Goal: Check status: Check status

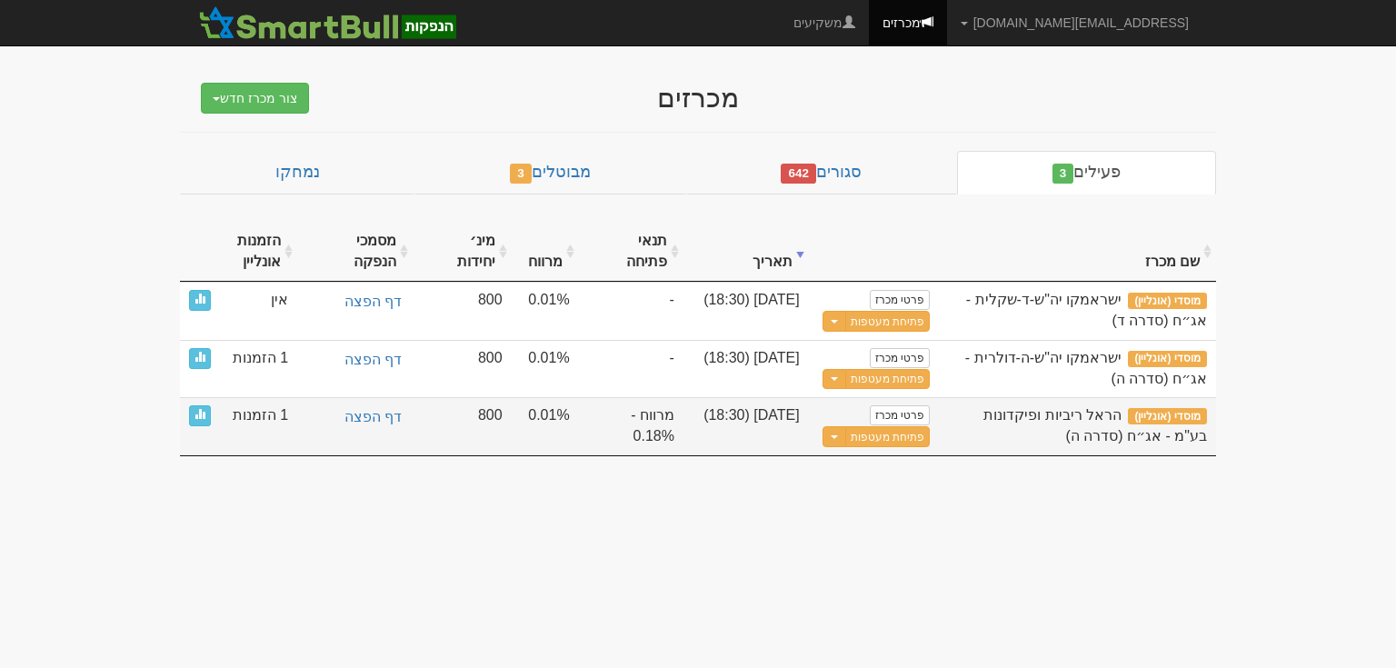
click at [258, 405] on span "1 הזמנות" at bounding box center [260, 415] width 55 height 21
click at [204, 408] on span at bounding box center [199, 413] width 11 height 11
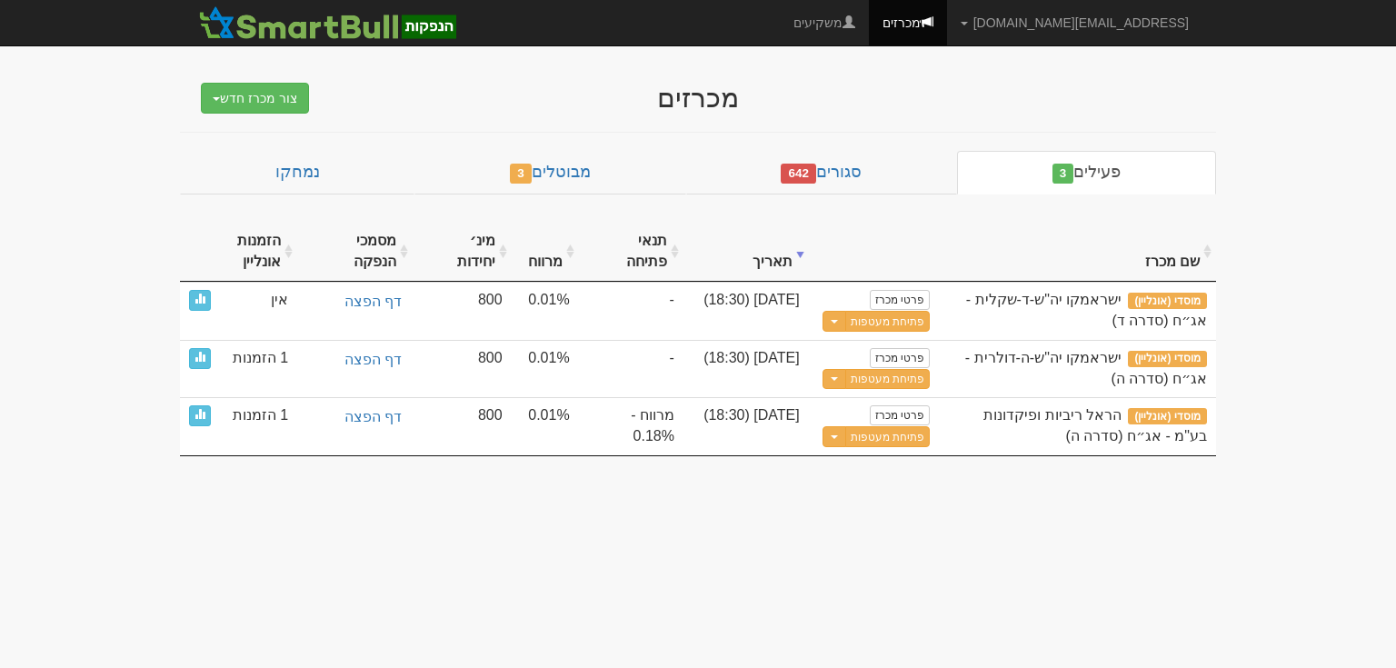
click at [1138, 497] on body "yaelb@leadercm.co.il הגדרות חשבונות הנפקה תבניות הודעות קיבול X" at bounding box center [698, 334] width 1396 height 668
